Goal: Information Seeking & Learning: Find specific page/section

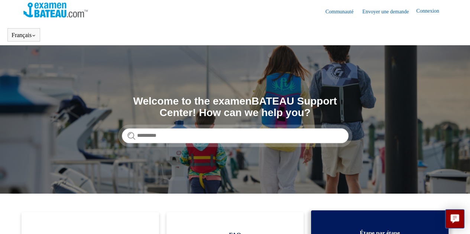
scroll to position [1, 0]
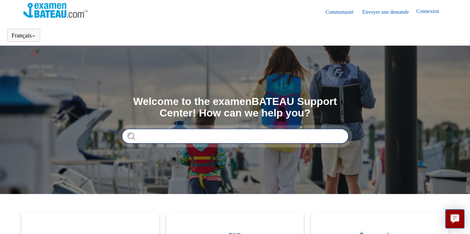
click at [224, 136] on input "Rechercher" at bounding box center [235, 136] width 227 height 15
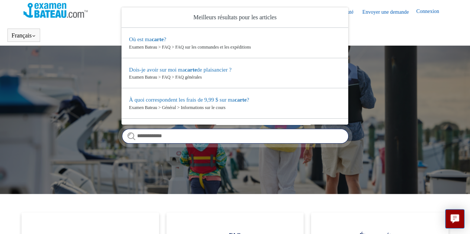
type input "**********"
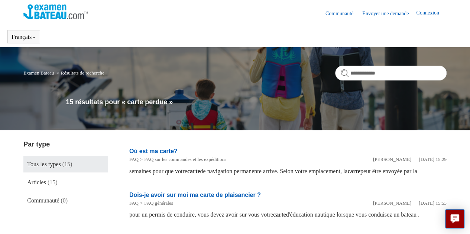
click at [40, 9] on img at bounding box center [55, 11] width 64 height 15
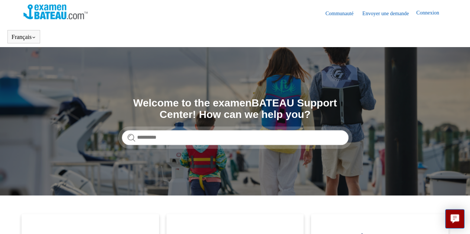
click at [429, 17] on link "Connexion" at bounding box center [431, 13] width 30 height 9
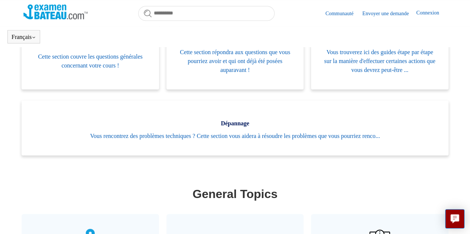
scroll to position [137, 0]
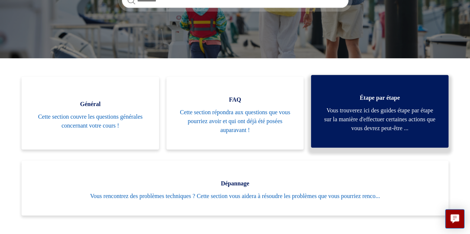
click at [376, 128] on span "Vous trouverez ici des guides étape par étape sur la manière d'effectuer certai…" at bounding box center [379, 119] width 115 height 27
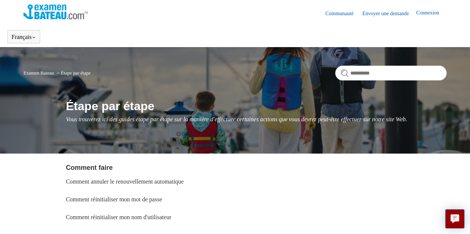
click at [35, 74] on link "Examen Bateau" at bounding box center [38, 73] width 30 height 6
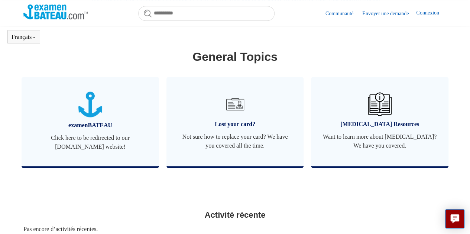
scroll to position [324, 0]
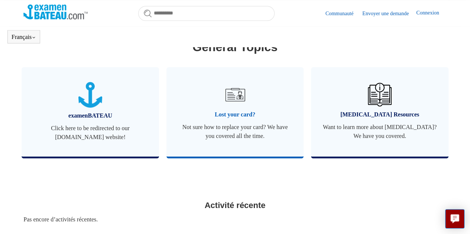
click at [235, 112] on span "Lost your card?" at bounding box center [235, 114] width 115 height 9
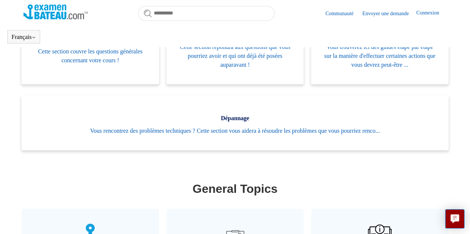
scroll to position [339, 0]
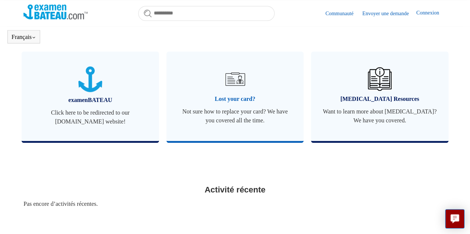
click at [230, 113] on span "Not sure how to replace your card? We have you covered all the time." at bounding box center [235, 116] width 115 height 18
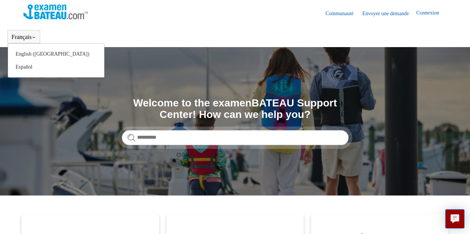
click at [40, 40] on div "Français English (US) Español" at bounding box center [23, 36] width 33 height 13
click at [40, 35] on div "Français English (US) Español" at bounding box center [23, 36] width 33 height 13
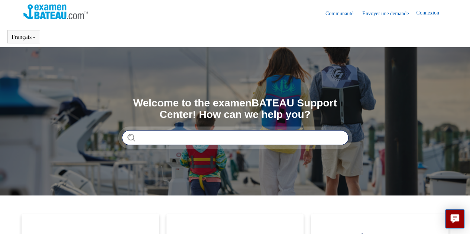
click at [189, 135] on input "Rechercher" at bounding box center [235, 137] width 227 height 15
type input "*********"
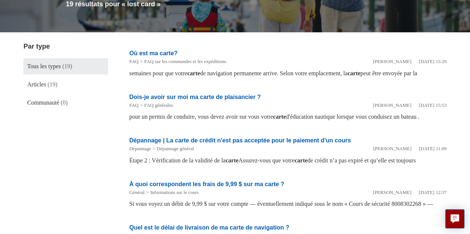
scroll to position [81, 0]
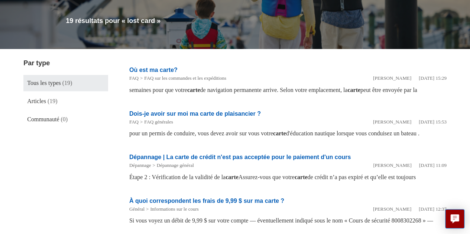
click at [161, 69] on link "Où est ma carte?" at bounding box center [153, 70] width 48 height 6
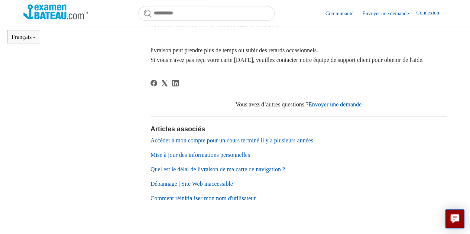
scroll to position [219, 0]
click at [292, 144] on link "Accéder à mon compte pour un cours terminé il y a plusieurs années" at bounding box center [231, 140] width 163 height 6
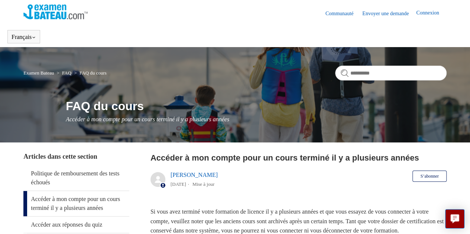
click at [372, 13] on link "Envoyer une demande" at bounding box center [389, 14] width 54 height 8
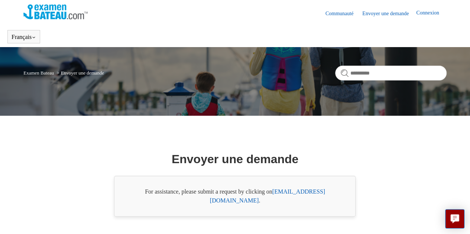
click at [48, 9] on img at bounding box center [55, 11] width 64 height 15
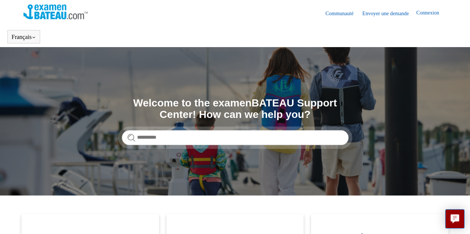
click at [45, 14] on img at bounding box center [55, 11] width 64 height 15
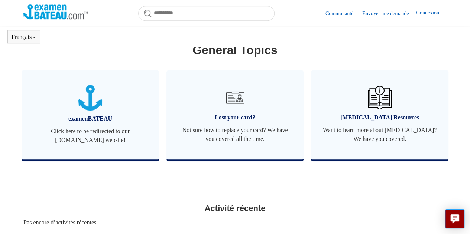
scroll to position [319, 0]
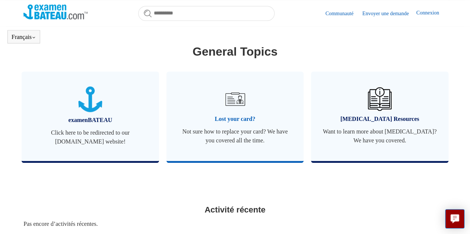
click at [239, 139] on span "Not sure how to replace your card? We have you covered all the time." at bounding box center [235, 136] width 115 height 18
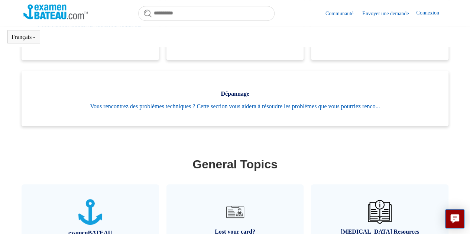
scroll to position [209, 0]
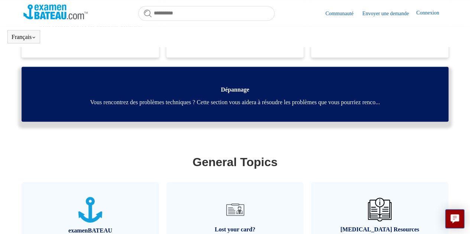
click at [259, 96] on link "Dépannage Vous rencontrez des problèmes techniques ? Cette section vous aidera …" at bounding box center [235, 94] width 427 height 55
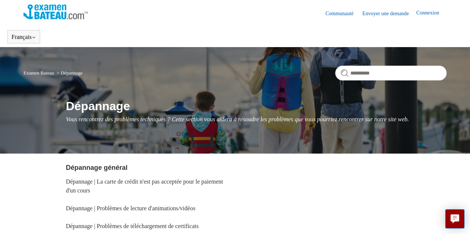
click at [35, 73] on link "Examen Bateau" at bounding box center [38, 73] width 30 height 6
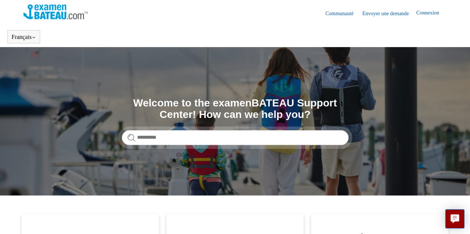
click at [39, 9] on img at bounding box center [55, 11] width 64 height 15
click at [51, 14] on img at bounding box center [55, 11] width 64 height 15
click at [420, 13] on link "Connexion" at bounding box center [431, 13] width 30 height 9
click at [439, 13] on span "[PERSON_NAME]" at bounding box center [416, 13] width 47 height 6
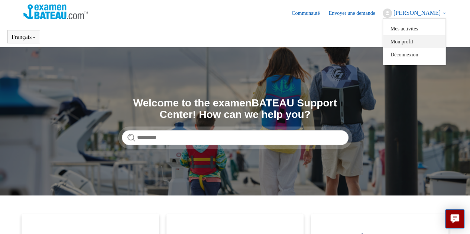
click at [383, 42] on link "Mon profil" at bounding box center [414, 41] width 62 height 13
